Goal: Feedback & Contribution: Submit feedback/report problem

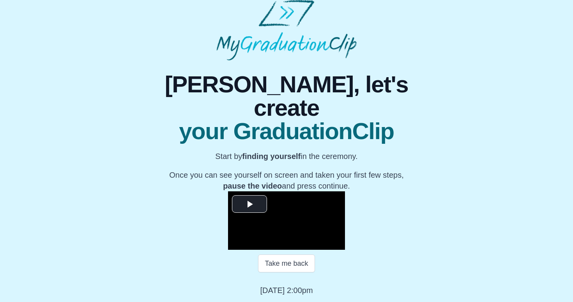
scroll to position [86, 0]
click at [250, 204] on span "Video Player" at bounding box center [250, 204] width 0 height 0
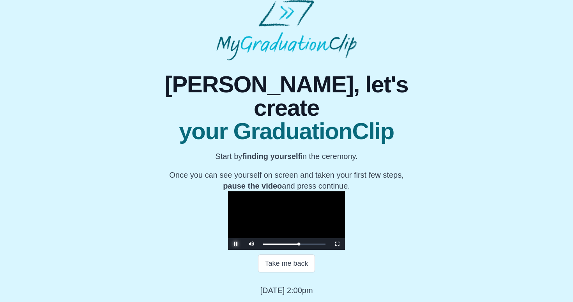
click at [236, 244] on span "Video Player" at bounding box center [236, 244] width 0 height 0
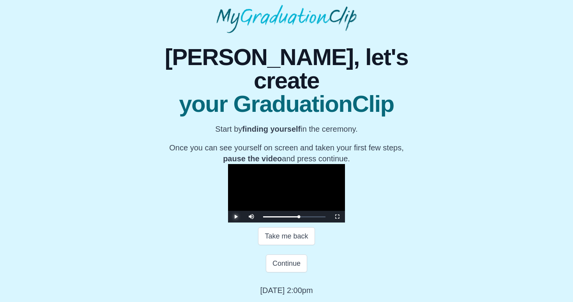
click at [236, 217] on span "Video Player" at bounding box center [236, 217] width 0 height 0
click at [287, 273] on button "Continue" at bounding box center [286, 264] width 41 height 18
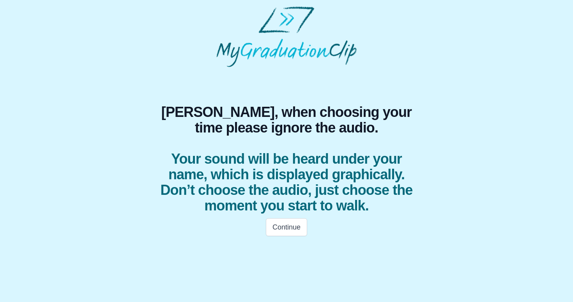
scroll to position [0, 0]
click at [284, 228] on button "Continue" at bounding box center [286, 227] width 41 height 18
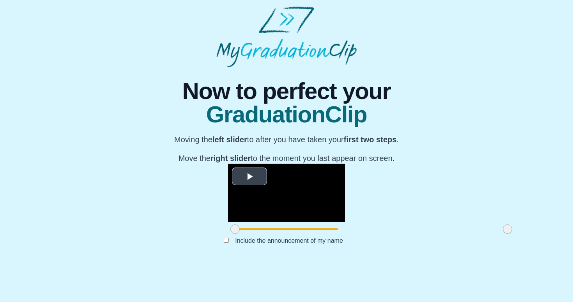
click at [250, 177] on span "Video Player" at bounding box center [250, 177] width 0 height 0
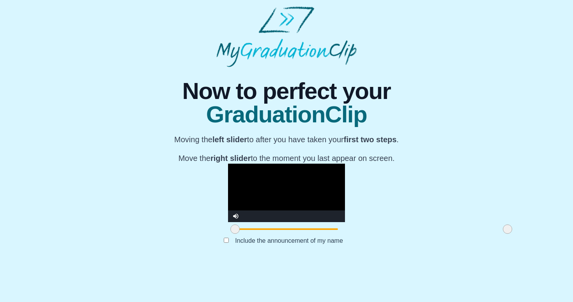
scroll to position [67, 0]
drag, startPoint x: 151, startPoint y: 264, endPoint x: 211, endPoint y: 257, distance: 60.6
click at [228, 236] on div "**********" at bounding box center [286, 200] width 117 height 73
drag, startPoint x: 423, startPoint y: 262, endPoint x: 427, endPoint y: 261, distance: 4.1
click at [501, 236] on div at bounding box center [508, 229] width 14 height 14
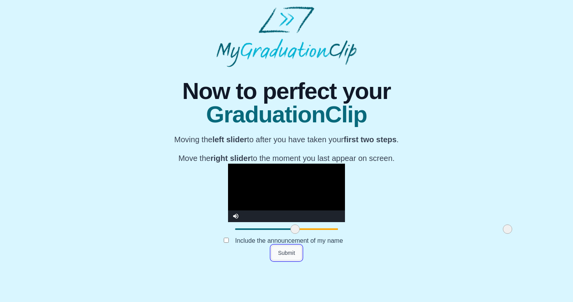
click at [282, 261] on button "Submit" at bounding box center [286, 253] width 30 height 15
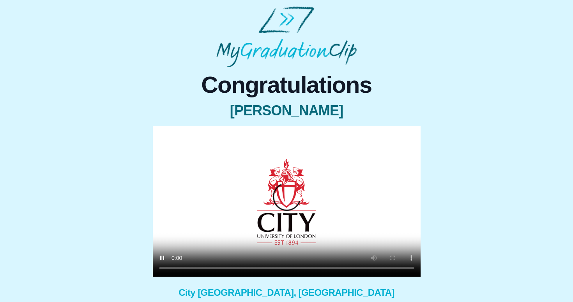
scroll to position [62, 0]
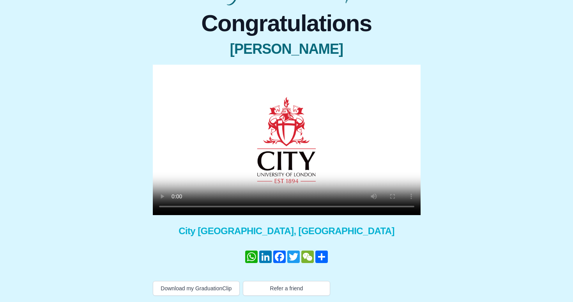
click at [410, 237] on span "City [GEOGRAPHIC_DATA], [GEOGRAPHIC_DATA]" at bounding box center [287, 231] width 268 height 12
